Goal: Complete application form

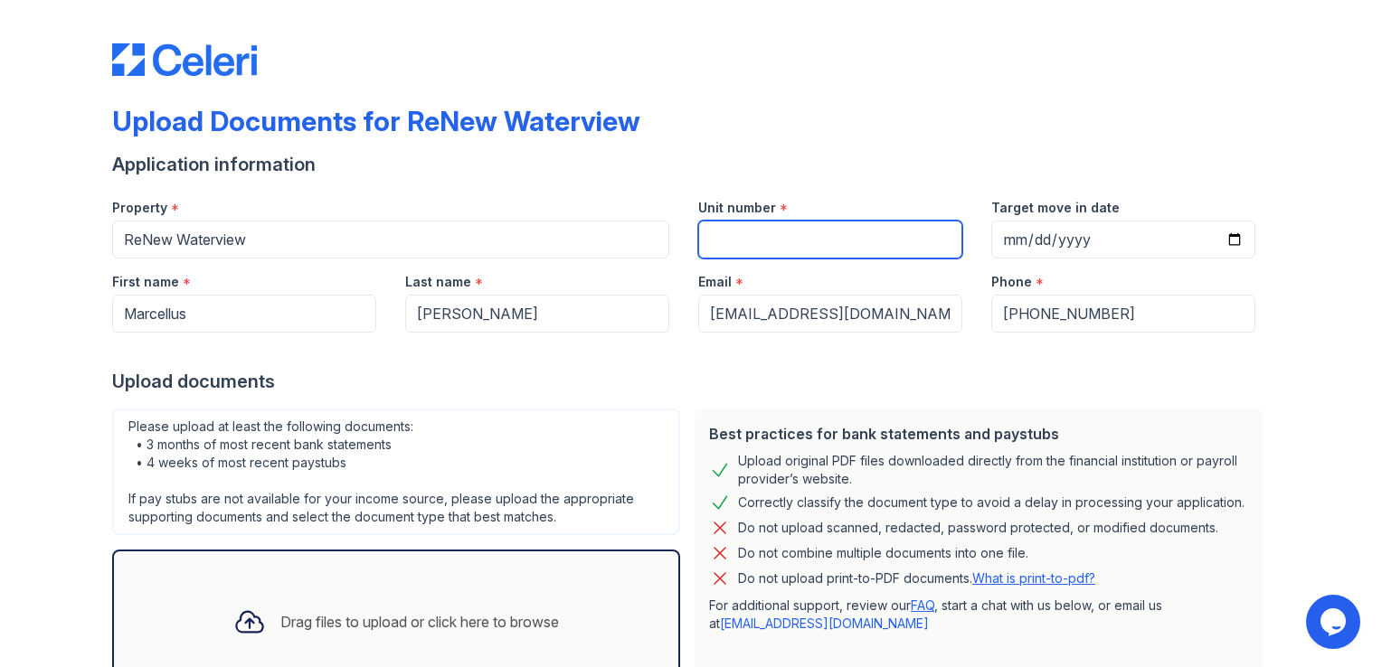
click at [777, 243] on input "Unit number" at bounding box center [830, 240] width 264 height 38
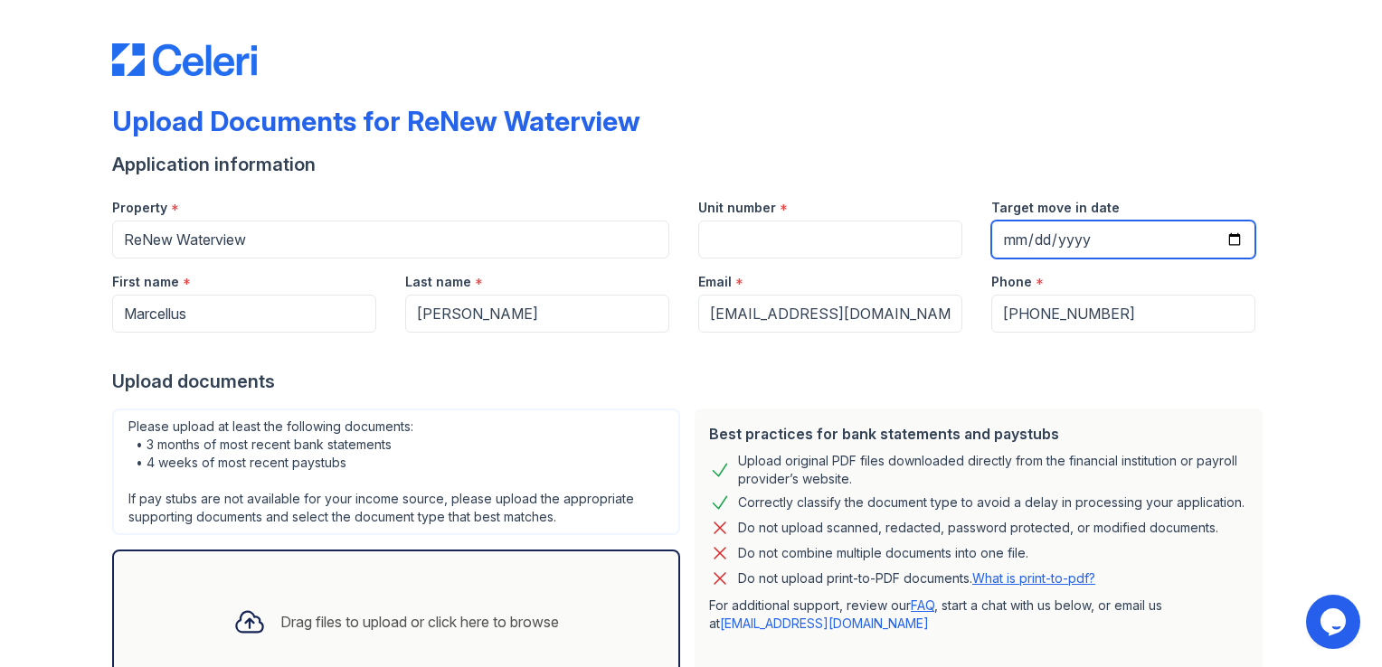
click at [1231, 241] on input "Target move in date" at bounding box center [1123, 240] width 264 height 38
type input "[DATE]"
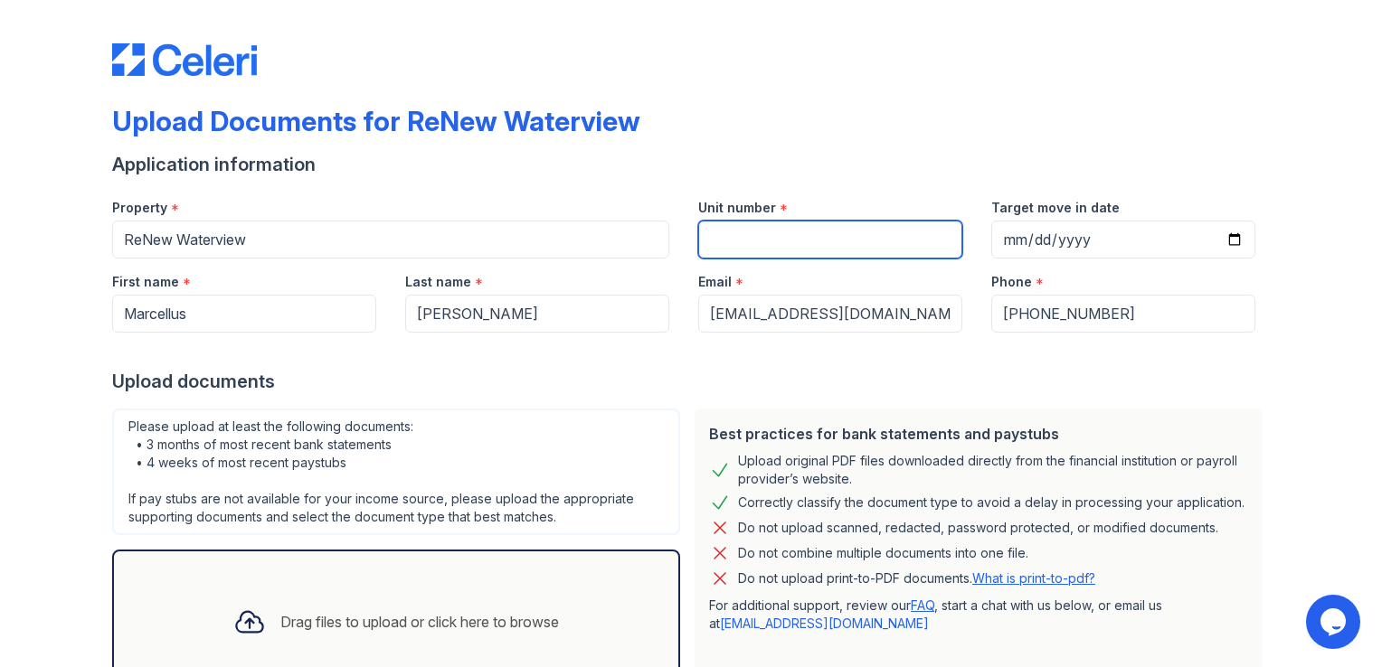
click at [714, 245] on input "Unit number" at bounding box center [830, 240] width 264 height 38
type input "1"
type input "E-E103"
click at [779, 121] on div "Upload Documents for ReNew Waterview" at bounding box center [690, 128] width 1157 height 47
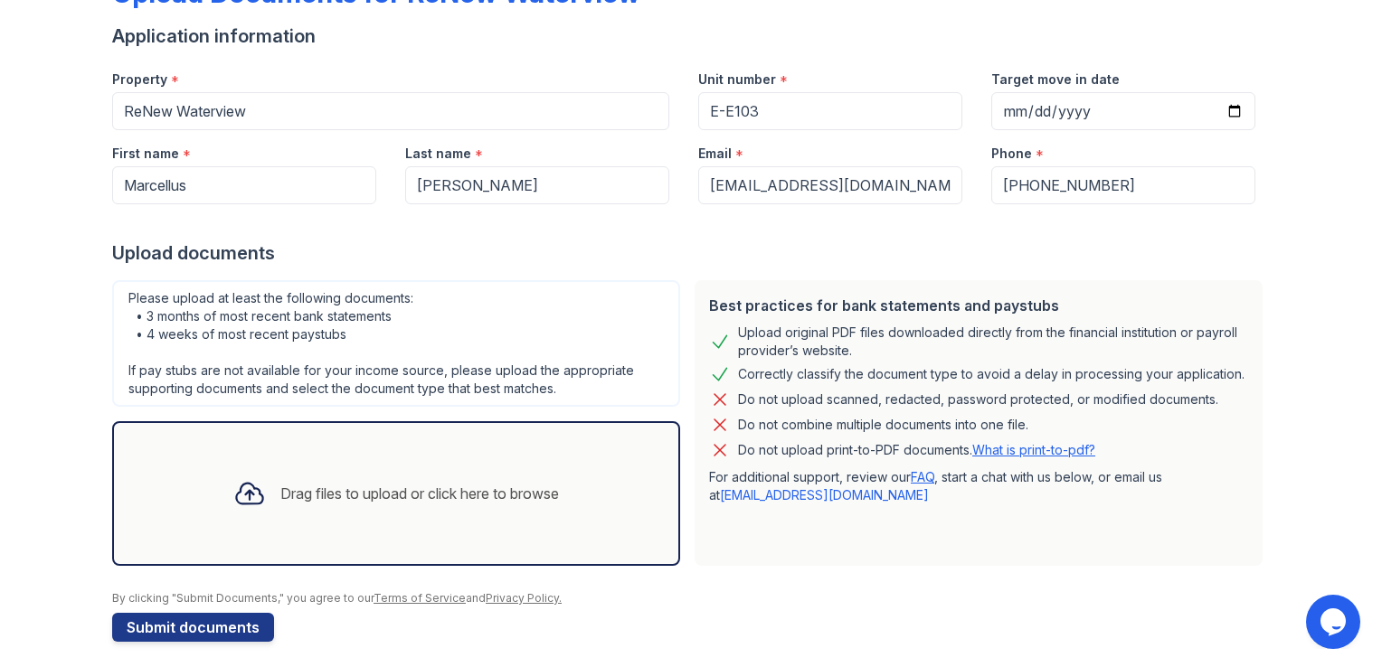
scroll to position [137, 0]
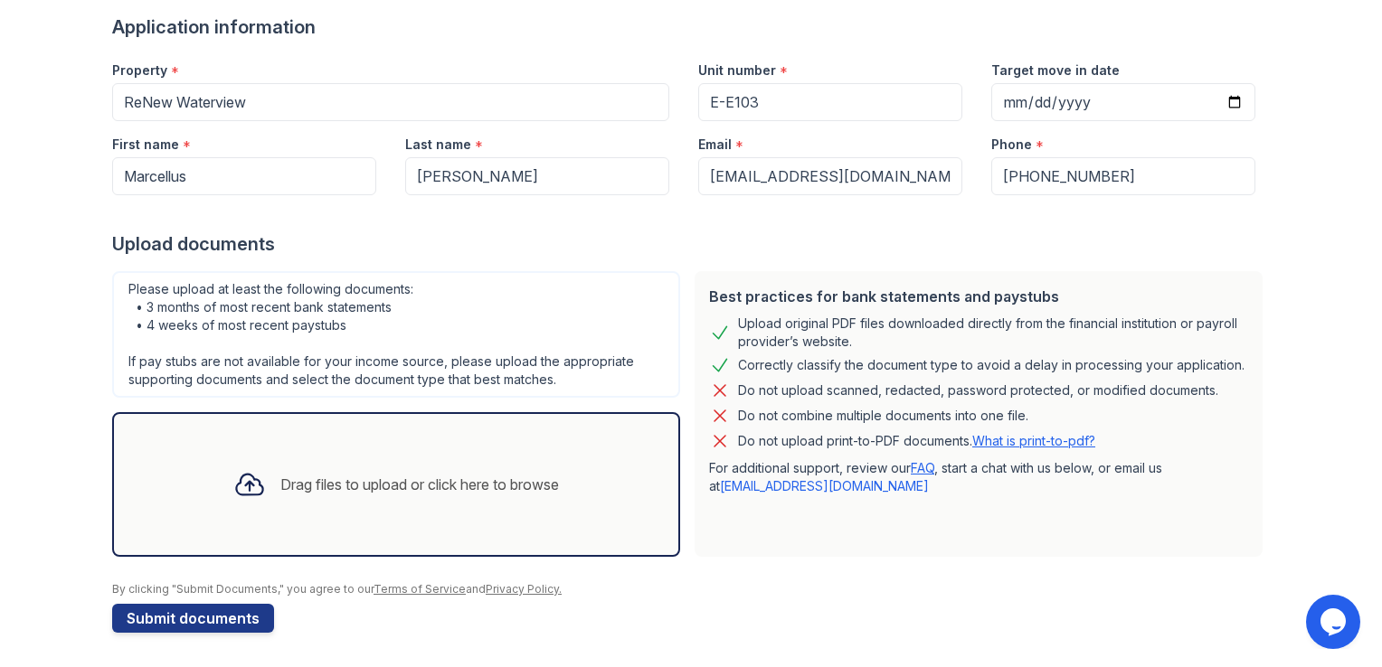
click at [304, 483] on div "Drag files to upload or click here to browse" at bounding box center [419, 485] width 278 height 22
click at [309, 474] on div "Drag files to upload or click here to browse" at bounding box center [419, 485] width 278 height 22
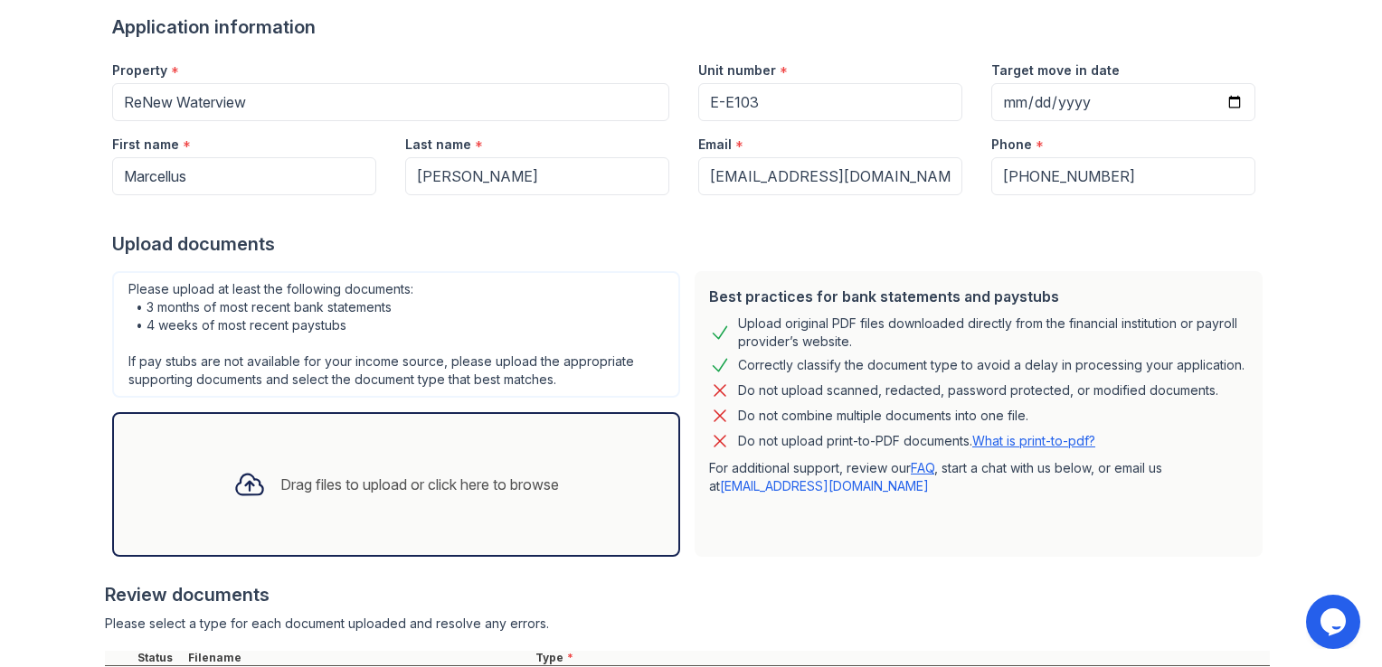
scroll to position [301, 0]
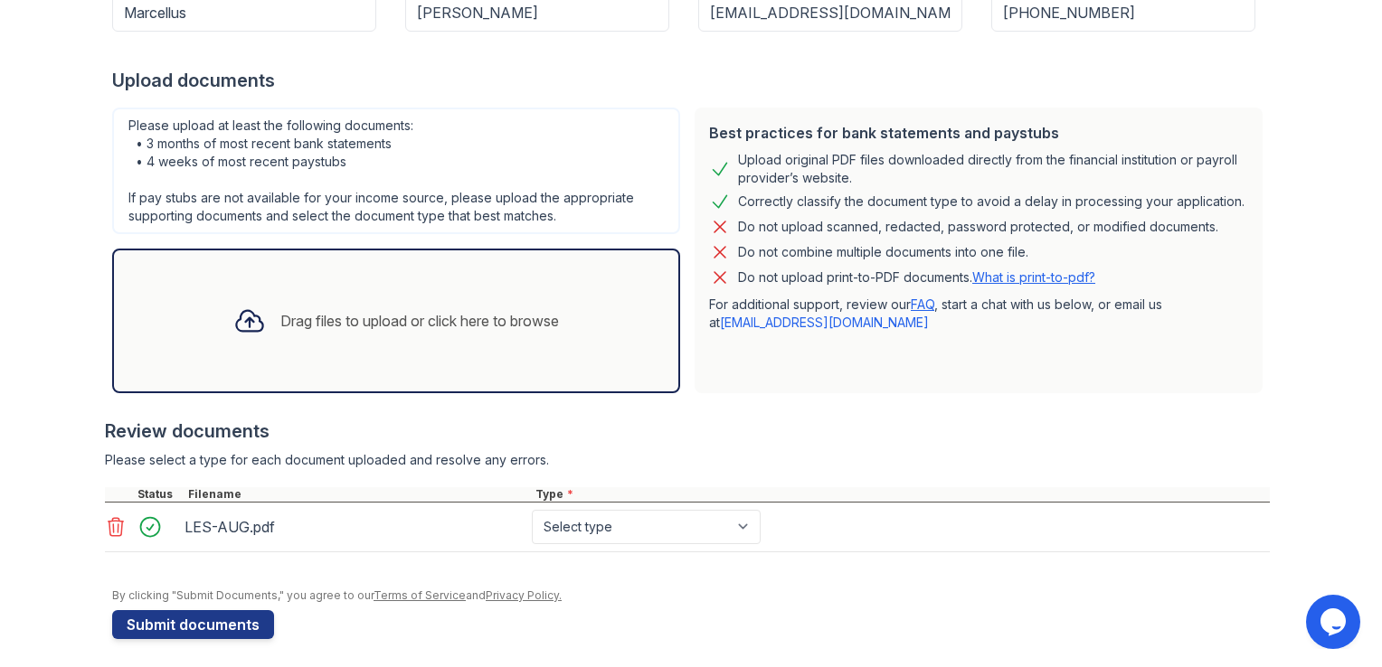
click at [401, 319] on div "Drag files to upload or click here to browse" at bounding box center [419, 321] width 278 height 22
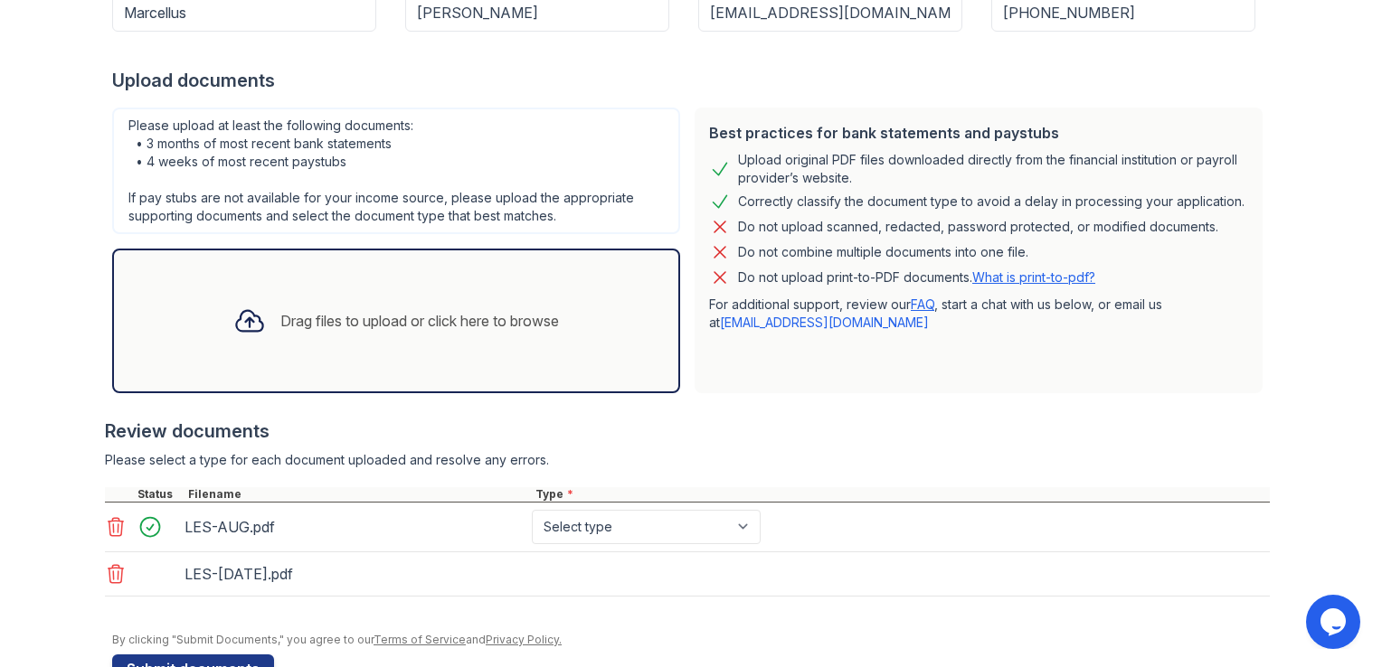
click at [354, 312] on div "Drag files to upload or click here to browse" at bounding box center [419, 321] width 278 height 22
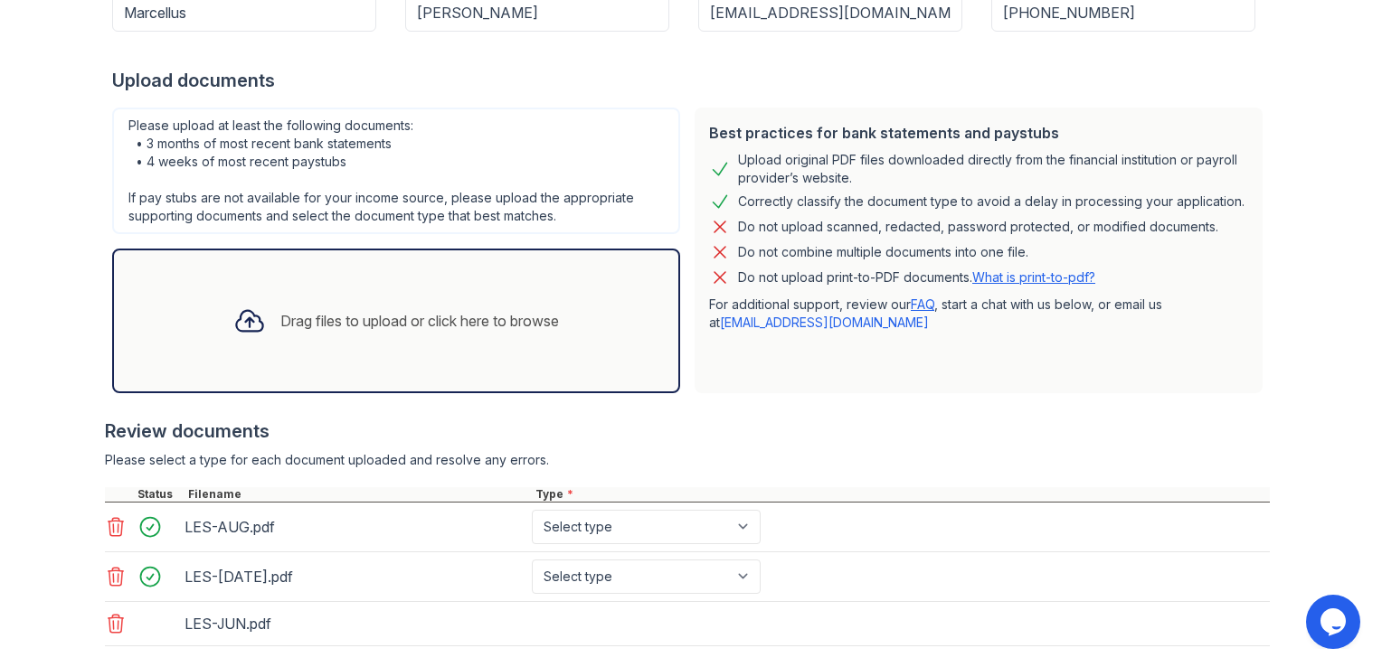
scroll to position [400, 0]
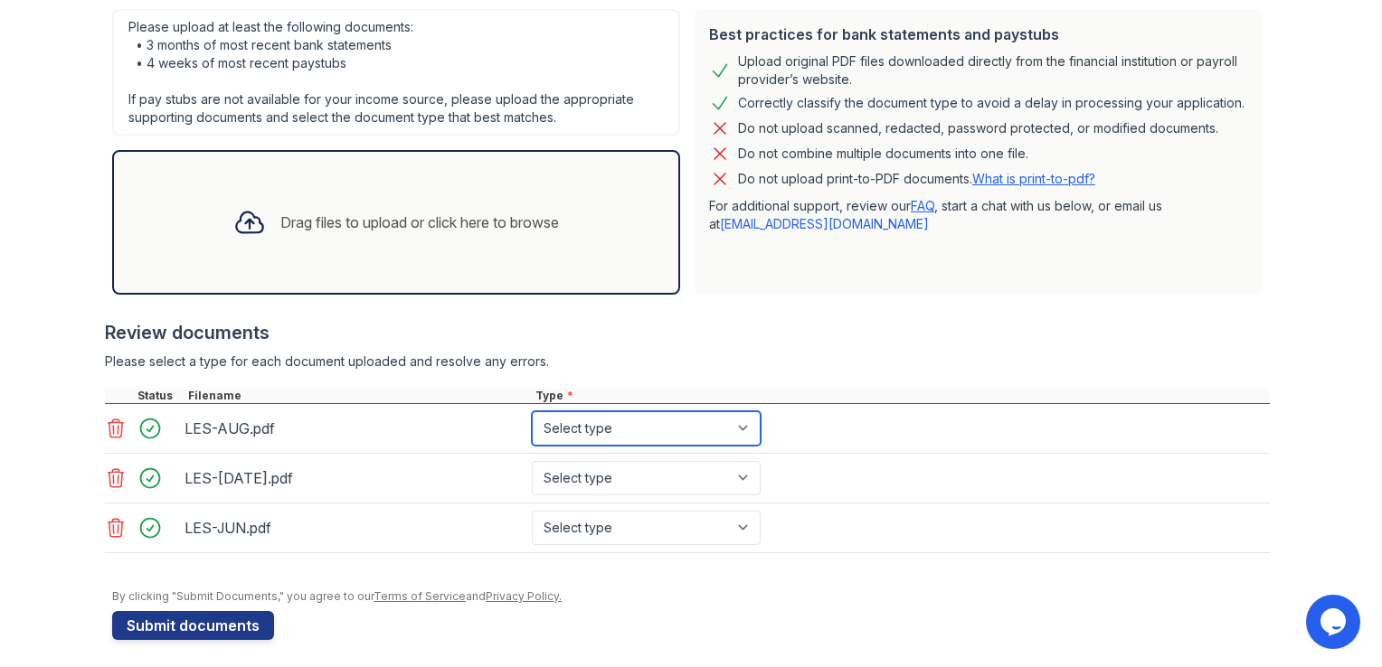
click at [635, 428] on select "Select type Paystub Bank Statement Offer Letter Tax Documents Benefit Award Let…" at bounding box center [646, 428] width 229 height 34
select select "paystub"
click at [532, 411] on select "Select type Paystub Bank Statement Offer Letter Tax Documents Benefit Award Let…" at bounding box center [646, 428] width 229 height 34
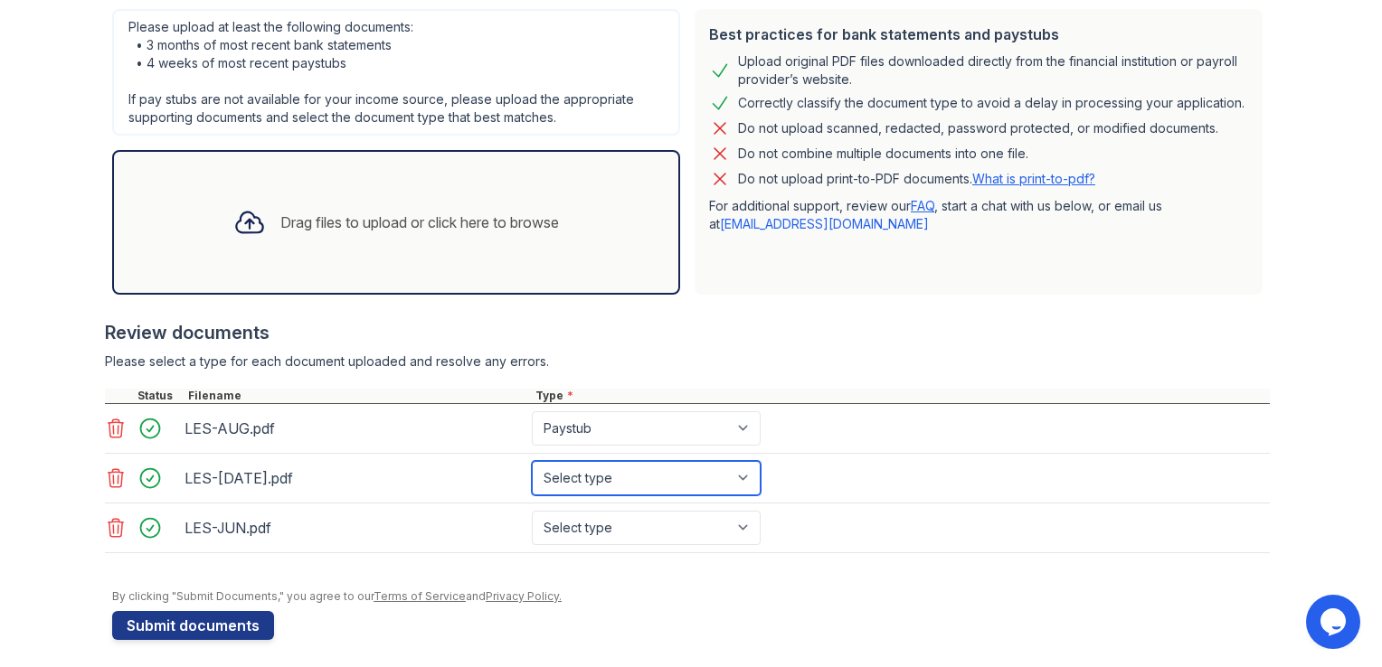
click at [589, 469] on select "Select type Paystub Bank Statement Offer Letter Tax Documents Benefit Award Let…" at bounding box center [646, 478] width 229 height 34
select select "paystub"
click at [532, 461] on select "Select type Paystub Bank Statement Offer Letter Tax Documents Benefit Award Let…" at bounding box center [646, 478] width 229 height 34
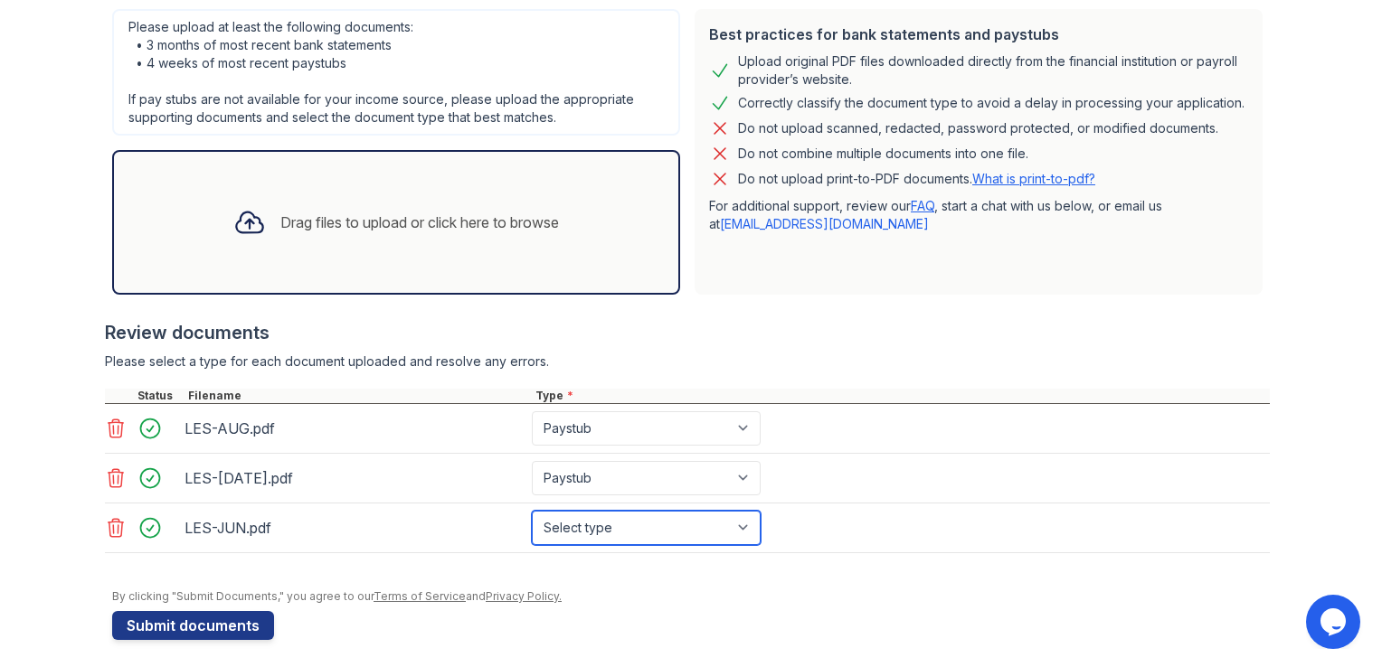
click at [586, 541] on select "Select type Paystub Bank Statement Offer Letter Tax Documents Benefit Award Let…" at bounding box center [646, 528] width 229 height 34
select select "paystub"
click at [532, 511] on select "Select type Paystub Bank Statement Offer Letter Tax Documents Benefit Award Let…" at bounding box center [646, 528] width 229 height 34
click at [661, 362] on div "Please select a type for each document uploaded and resolve any errors." at bounding box center [687, 362] width 1165 height 18
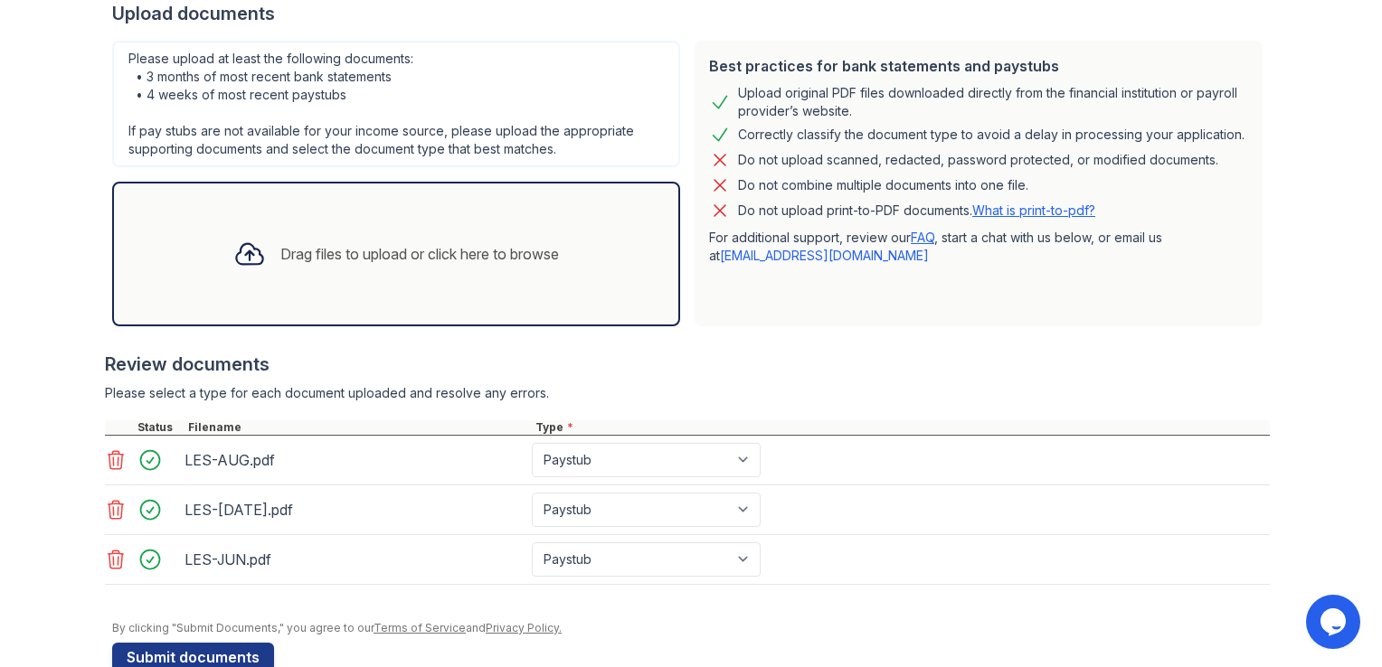
scroll to position [369, 0]
click at [1044, 204] on link "What is print-to-pdf?" at bounding box center [1033, 209] width 123 height 15
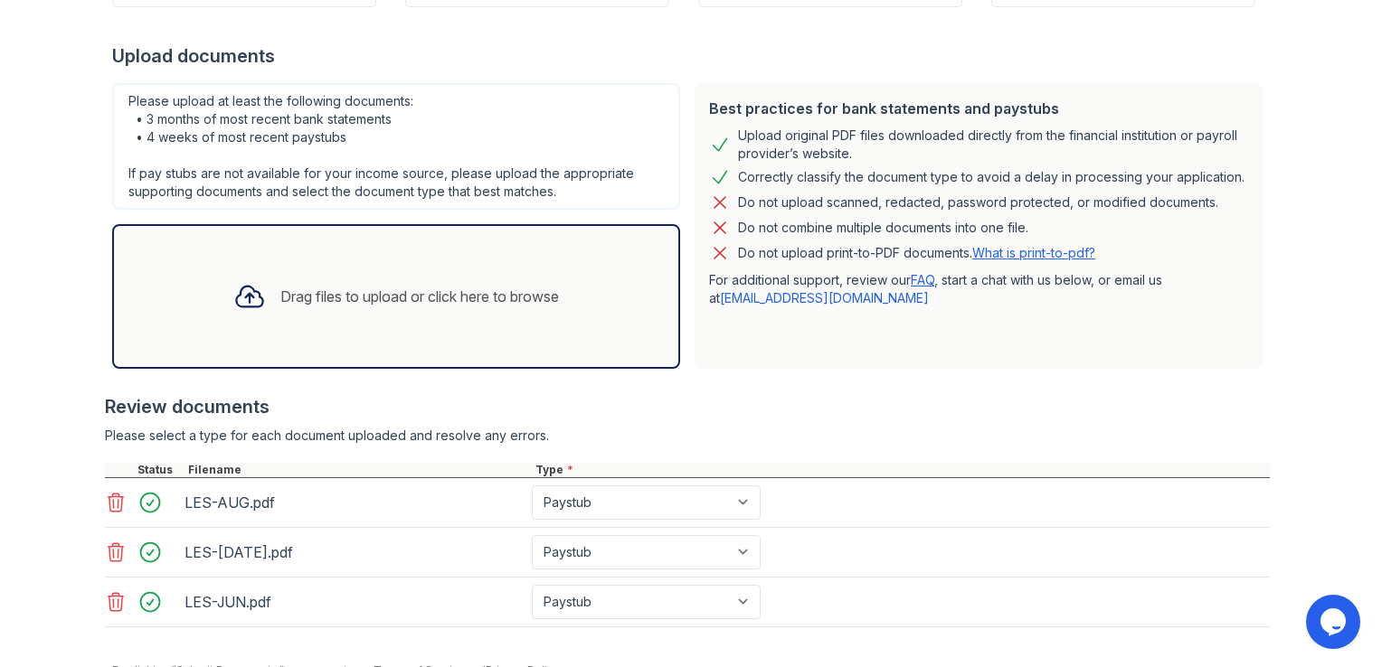
scroll to position [405, 0]
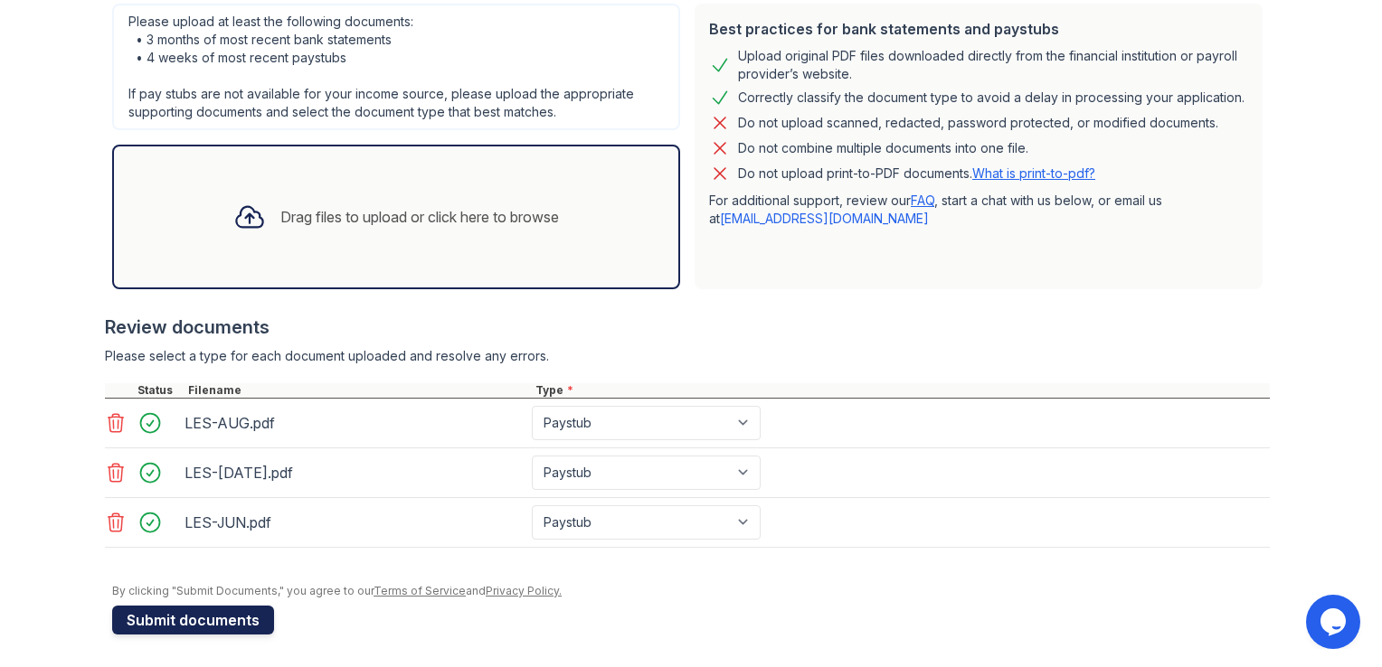
click at [177, 616] on button "Submit documents" at bounding box center [193, 620] width 162 height 29
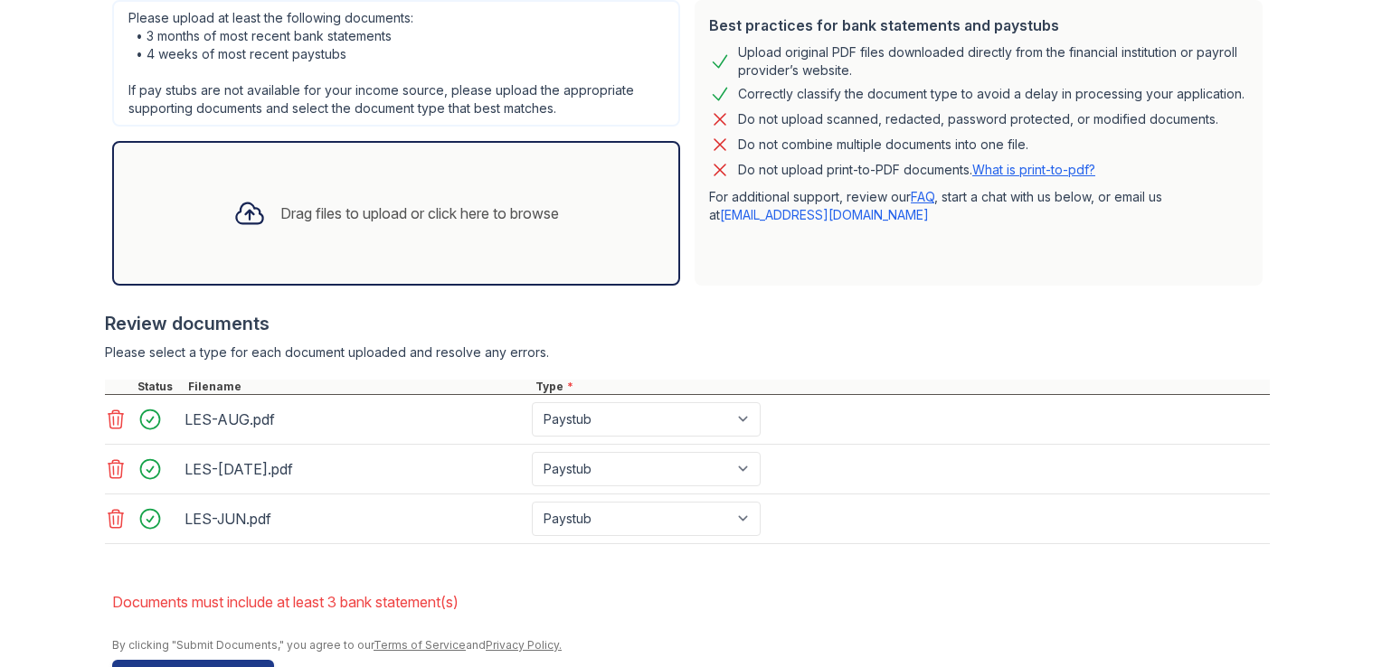
scroll to position [514, 0]
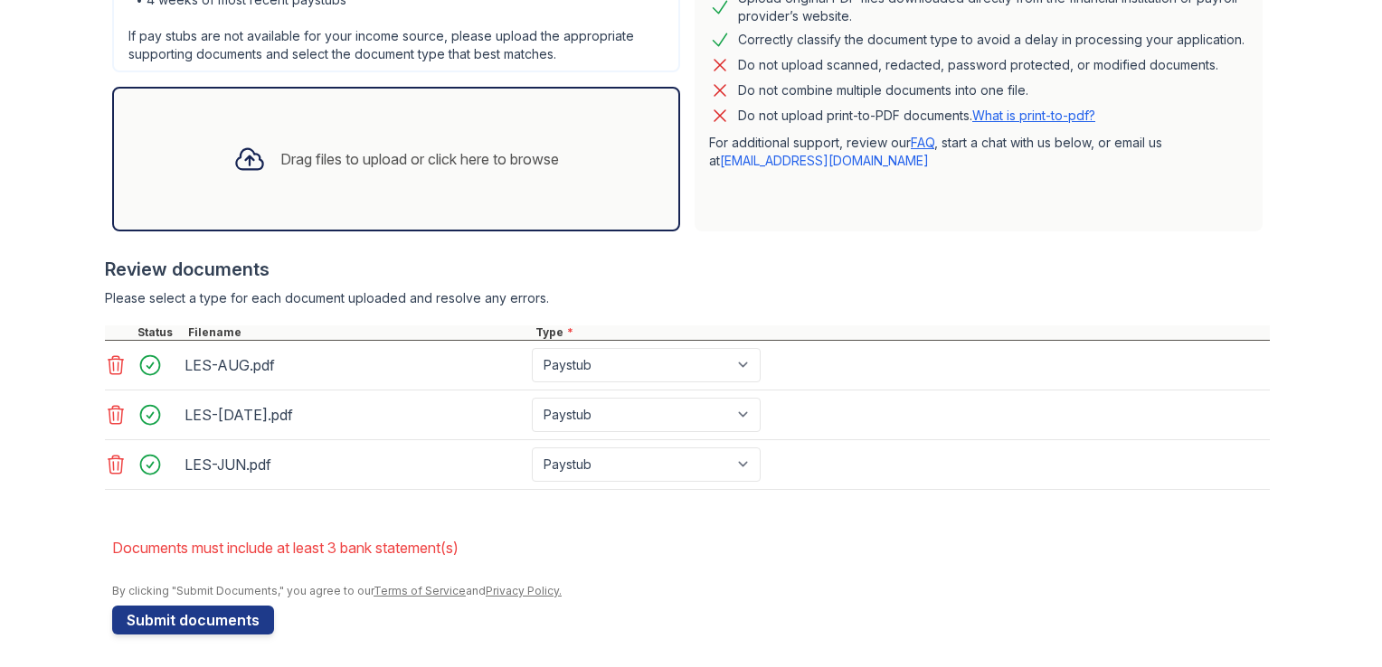
click at [352, 206] on div "Drag files to upload or click here to browse" at bounding box center [396, 159] width 568 height 145
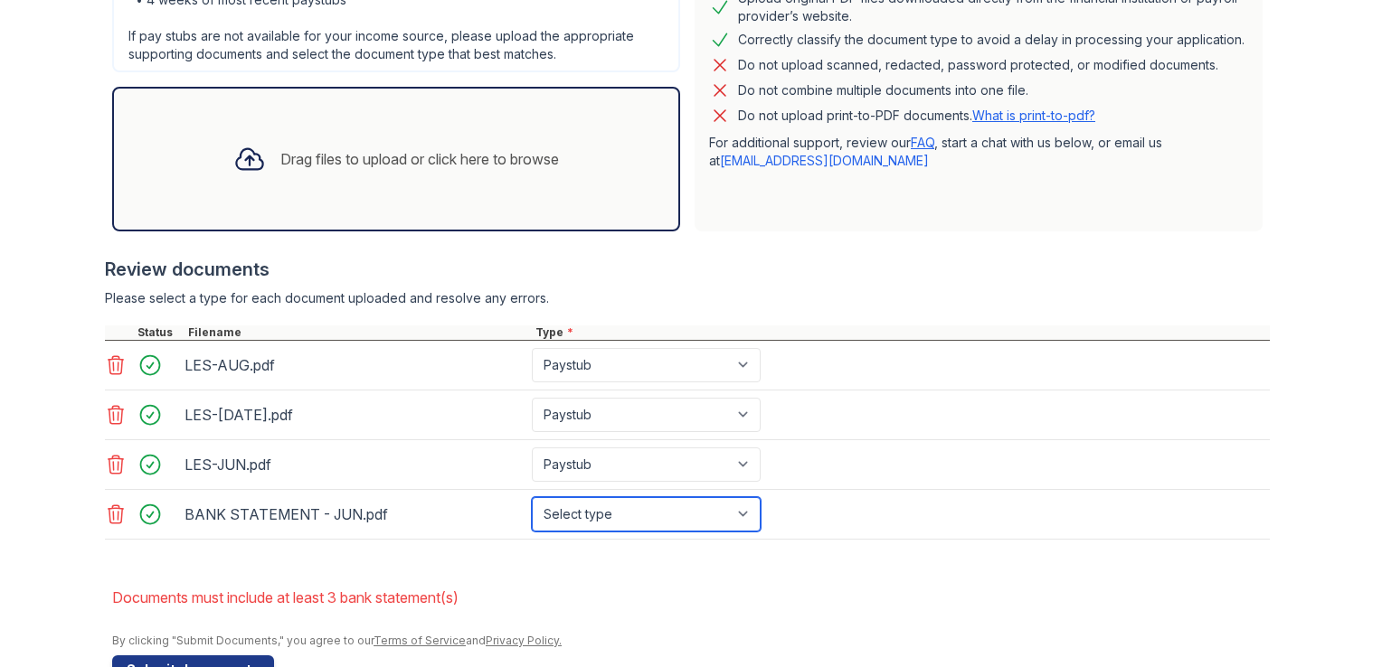
click at [583, 502] on select "Select type Paystub Bank Statement Offer Letter Tax Documents Benefit Award Let…" at bounding box center [646, 514] width 229 height 34
select select "bank_statement"
click at [532, 497] on select "Select type Paystub Bank Statement Offer Letter Tax Documents Benefit Award Let…" at bounding box center [646, 514] width 229 height 34
click at [404, 161] on div "Drag files to upload or click here to browse" at bounding box center [419, 159] width 278 height 22
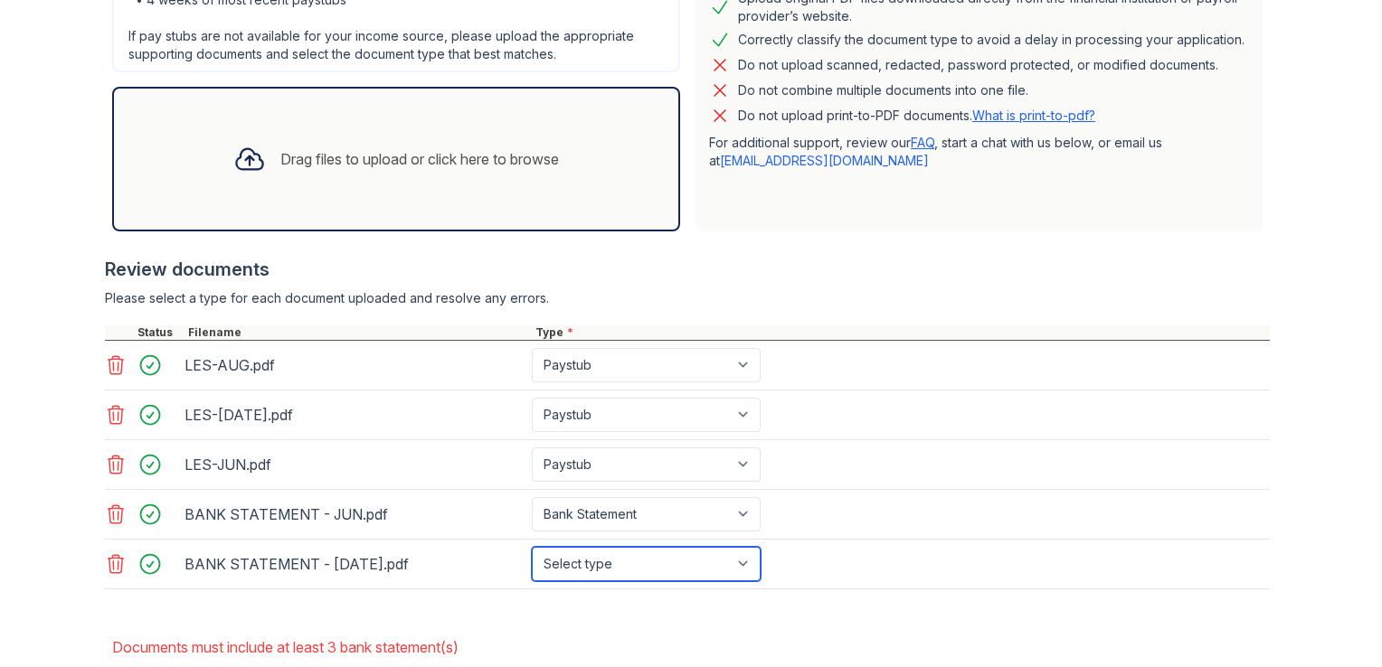
click at [569, 559] on select "Select type Paystub Bank Statement Offer Letter Tax Documents Benefit Award Let…" at bounding box center [646, 564] width 229 height 34
select select "bank_statement"
click at [532, 547] on select "Select type Paystub Bank Statement Offer Letter Tax Documents Benefit Award Let…" at bounding box center [646, 564] width 229 height 34
click at [279, 180] on div "Drag files to upload or click here to browse" at bounding box center [396, 158] width 354 height 61
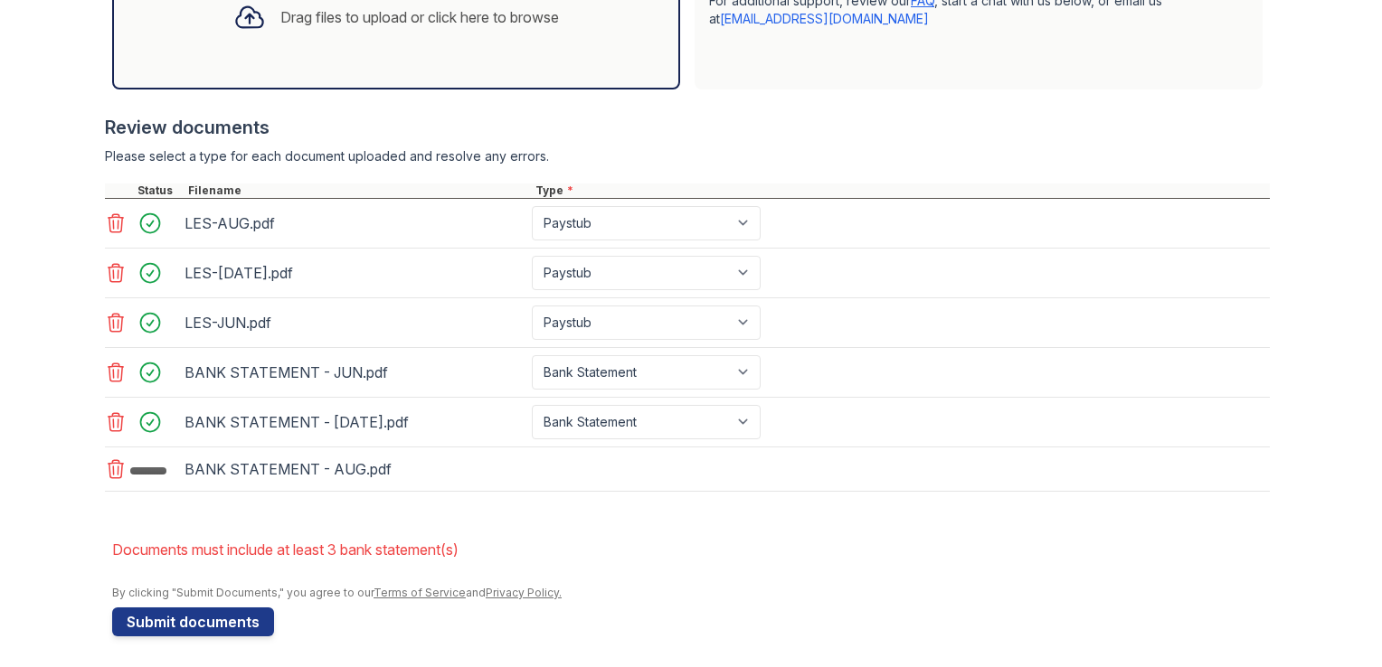
scroll to position [655, 0]
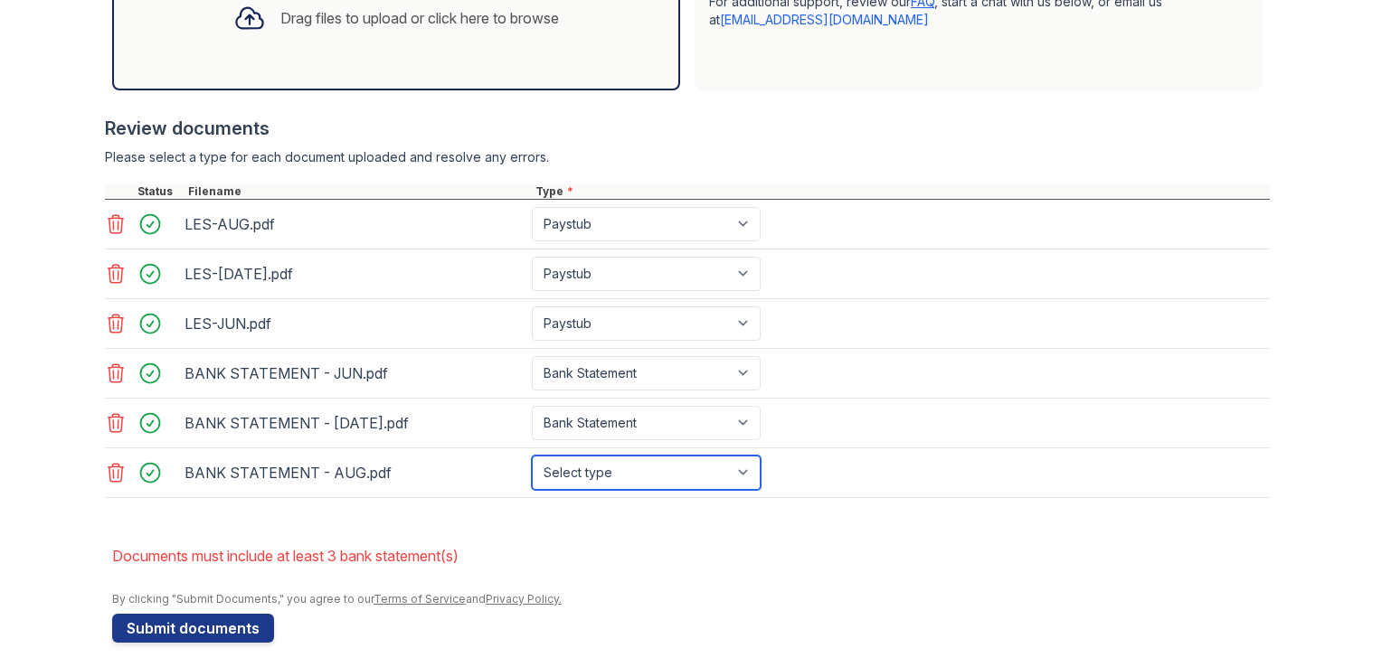
click at [600, 476] on select "Select type Paystub Bank Statement Offer Letter Tax Documents Benefit Award Let…" at bounding box center [646, 473] width 229 height 34
select select "bank_statement"
click at [532, 456] on select "Select type Paystub Bank Statement Offer Letter Tax Documents Benefit Award Let…" at bounding box center [646, 473] width 229 height 34
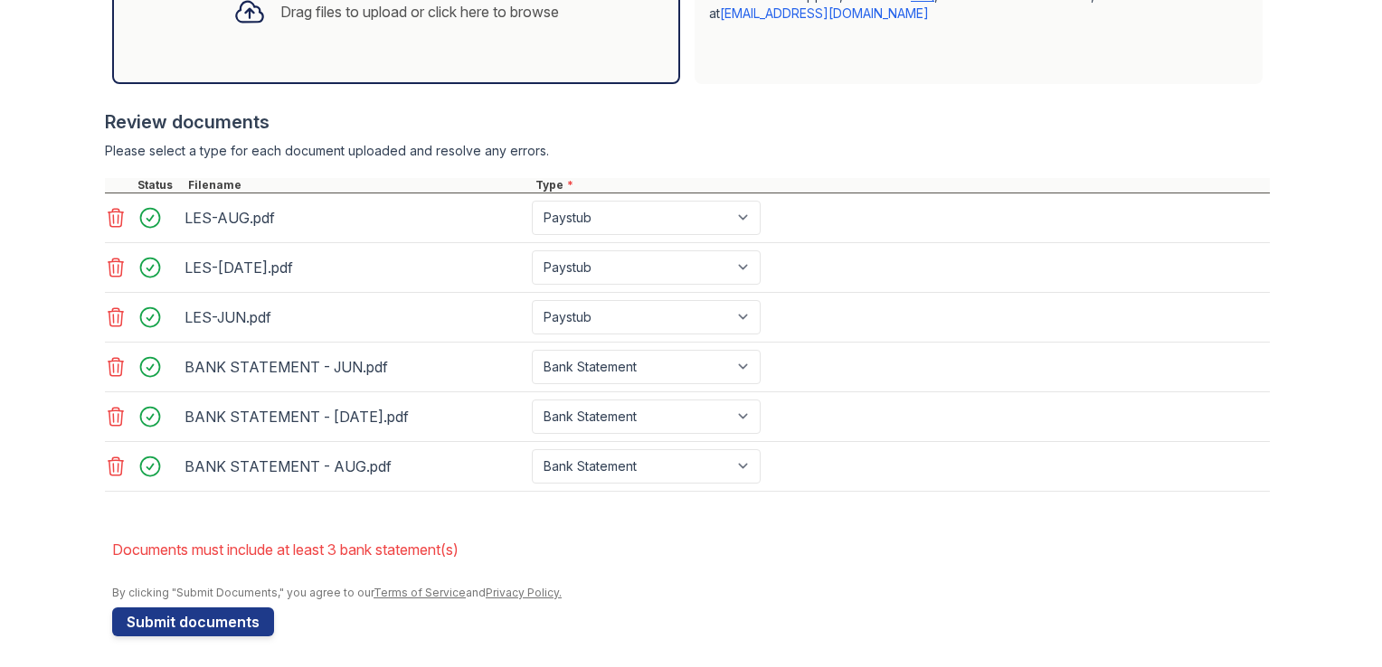
click at [613, 533] on li "Documents must include at least 3 bank statement(s)" at bounding box center [690, 550] width 1157 height 36
click at [206, 608] on button "Submit documents" at bounding box center [193, 622] width 162 height 29
